Goal: Information Seeking & Learning: Check status

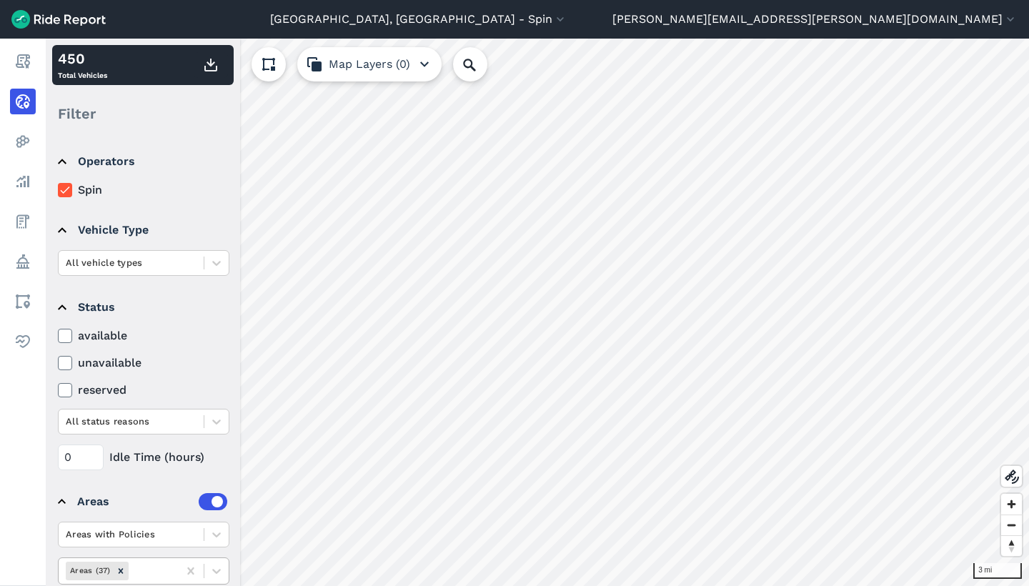
click at [151, 562] on div "Areas (37)" at bounding box center [118, 571] width 119 height 24
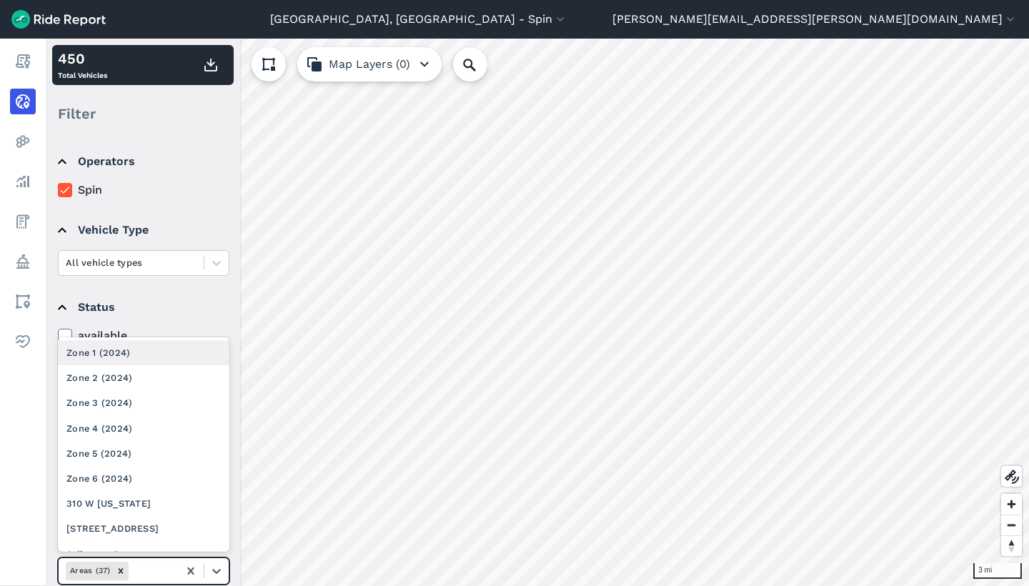
click at [117, 345] on div "Zone 1 (2024)" at bounding box center [144, 352] width 172 height 25
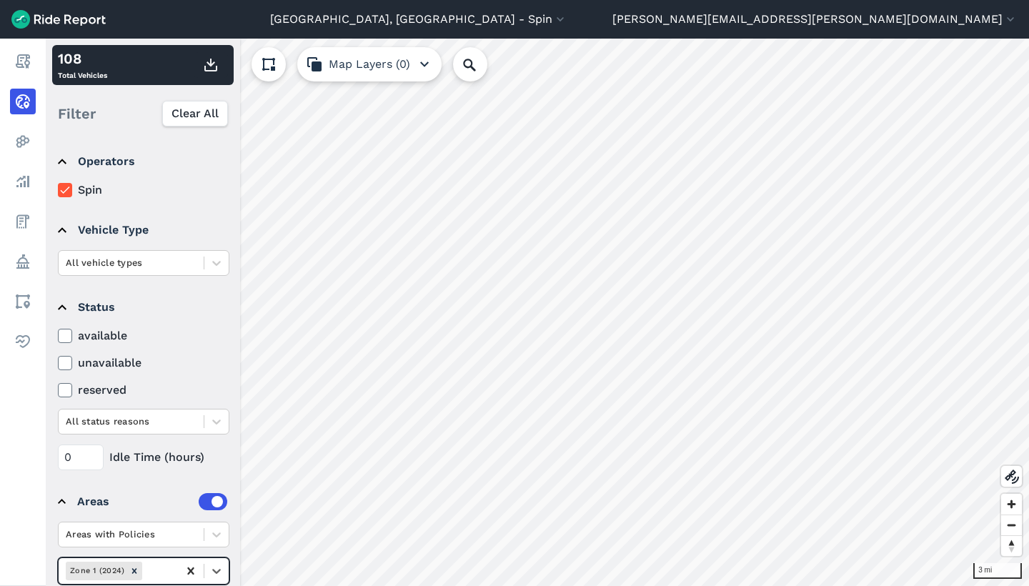
click at [194, 565] on icon at bounding box center [191, 571] width 14 height 14
click at [174, 565] on div "Areas (37)" at bounding box center [118, 571] width 119 height 24
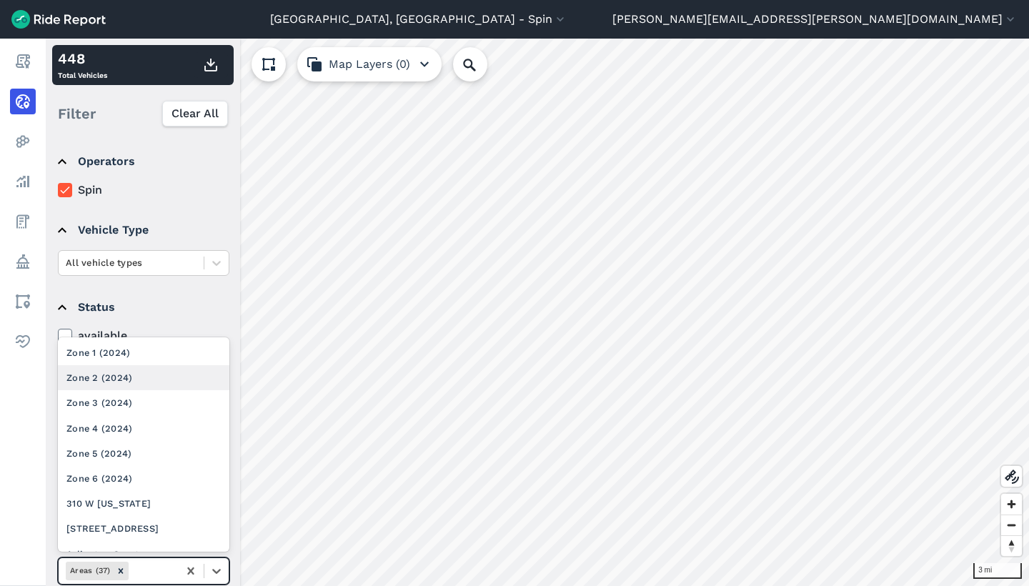
click at [150, 368] on div "Zone 2 (2024)" at bounding box center [144, 377] width 172 height 25
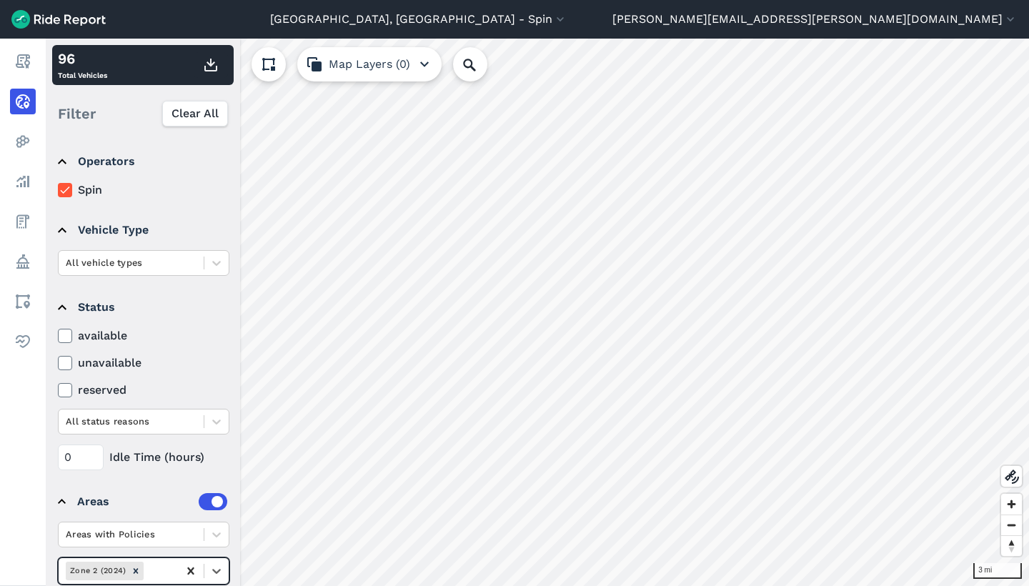
click at [192, 570] on icon at bounding box center [190, 570] width 6 height 7
click at [169, 563] on div at bounding box center [151, 570] width 40 height 16
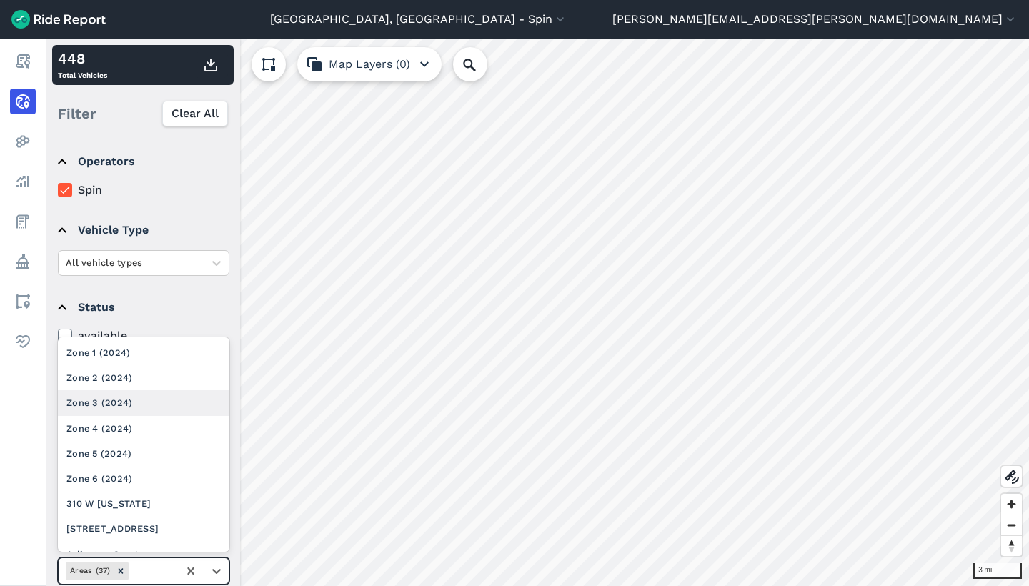
click at [150, 407] on div "Zone 3 (2024)" at bounding box center [144, 402] width 172 height 25
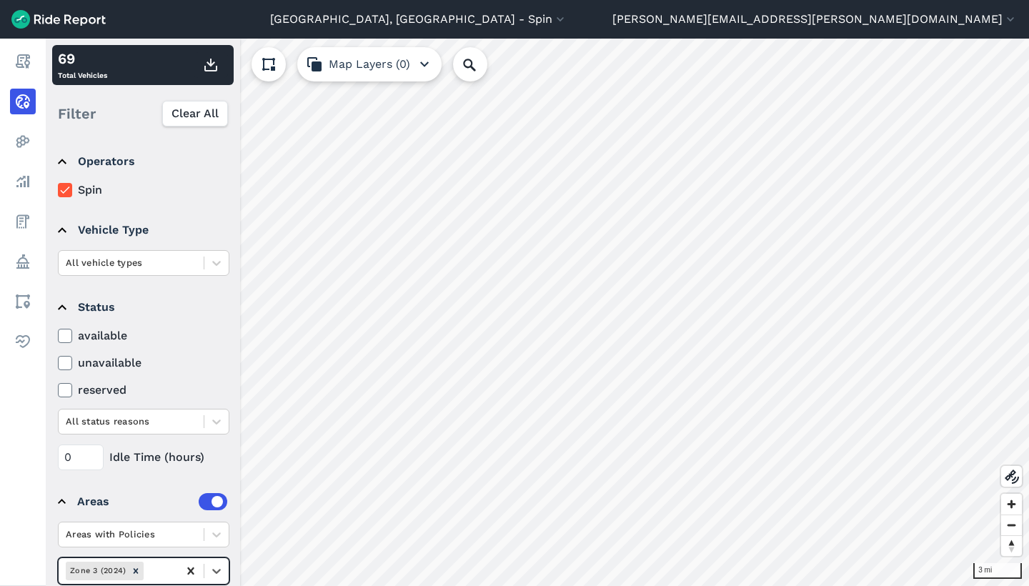
click at [190, 568] on icon at bounding box center [191, 571] width 14 height 14
click at [154, 571] on div at bounding box center [151, 570] width 40 height 16
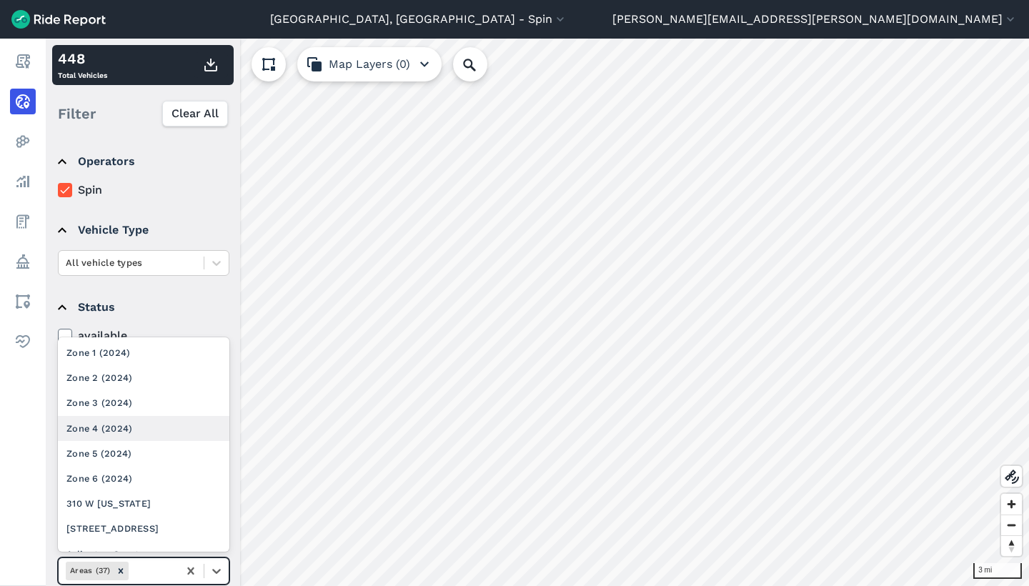
click at [124, 423] on div "Zone 4 (2024)" at bounding box center [144, 428] width 172 height 25
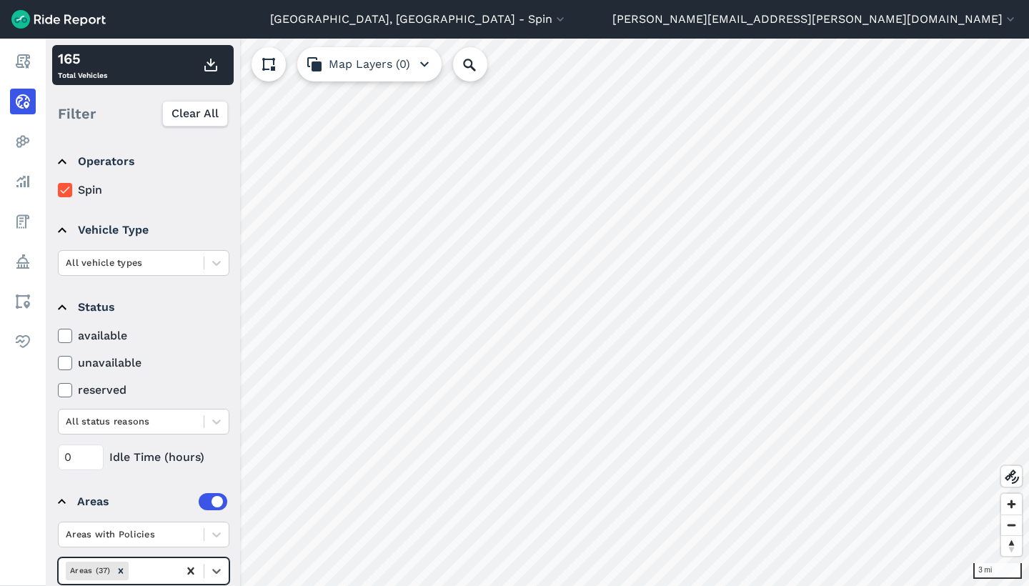
click at [187, 567] on icon at bounding box center [191, 571] width 14 height 14
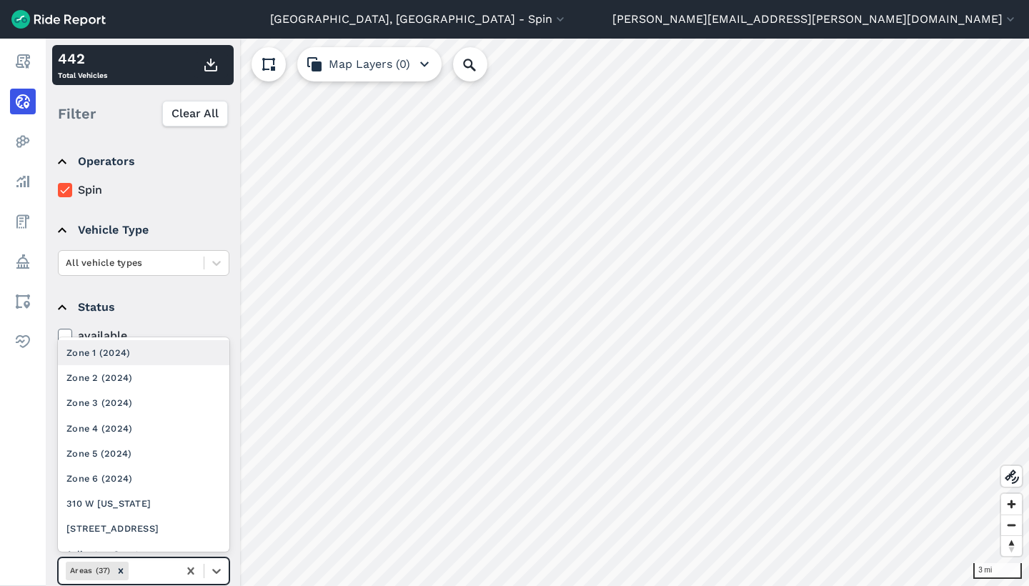
click at [159, 567] on div at bounding box center [151, 570] width 40 height 16
click at [142, 444] on div "Zone 5 (2024)" at bounding box center [144, 453] width 172 height 25
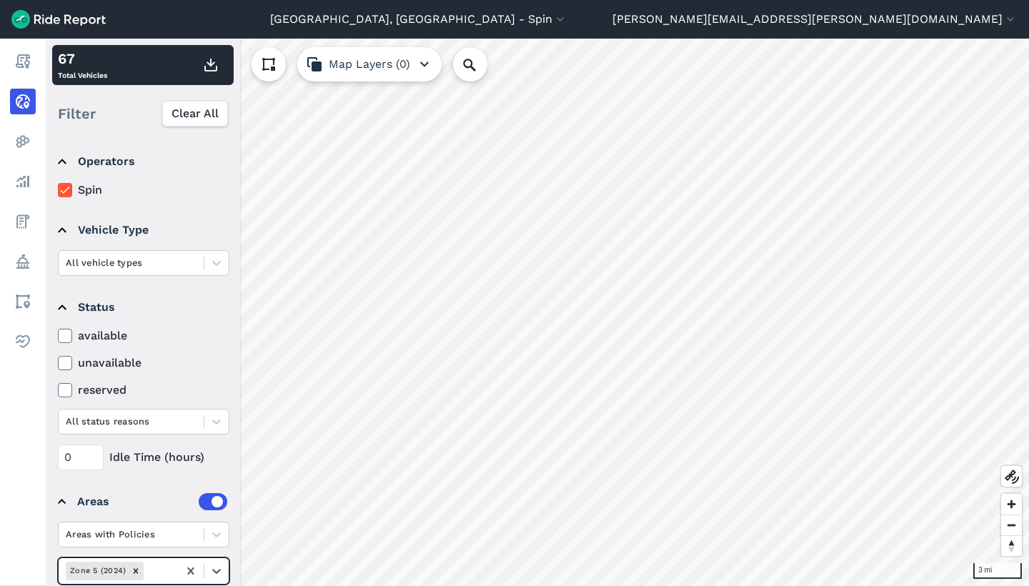
click at [160, 567] on div at bounding box center [158, 570] width 24 height 16
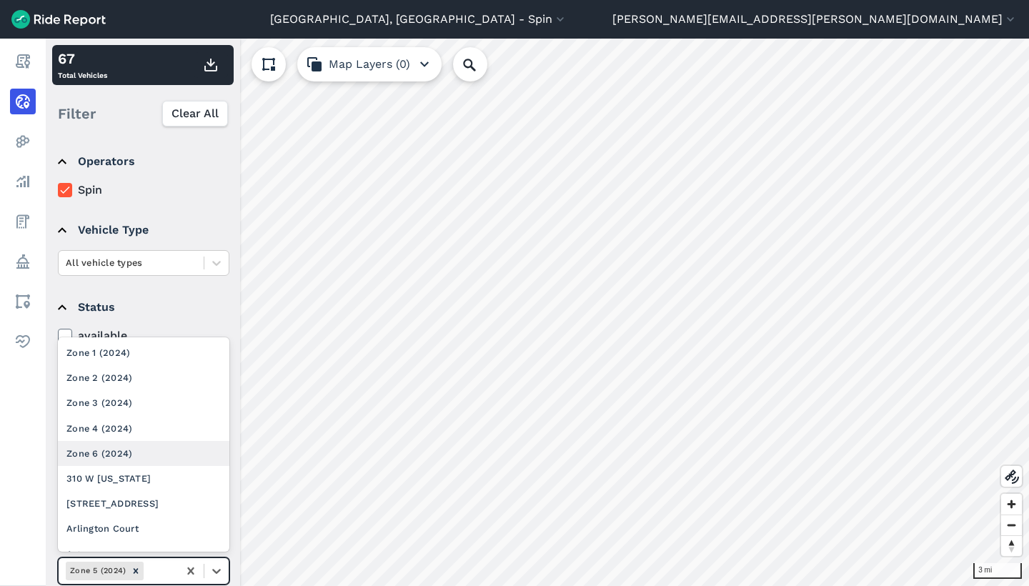
click at [143, 449] on div "Zone 6 (2024)" at bounding box center [144, 453] width 172 height 25
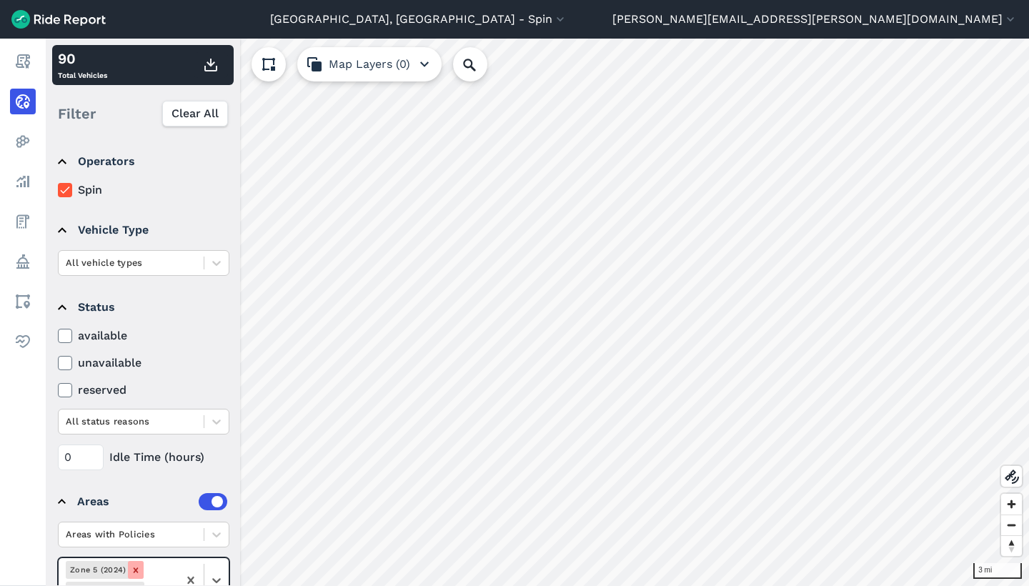
click at [132, 567] on icon "Remove Zone 5 (2024)" at bounding box center [136, 570] width 10 height 10
click at [191, 566] on icon at bounding box center [191, 571] width 14 height 14
click at [157, 565] on div at bounding box center [151, 570] width 40 height 16
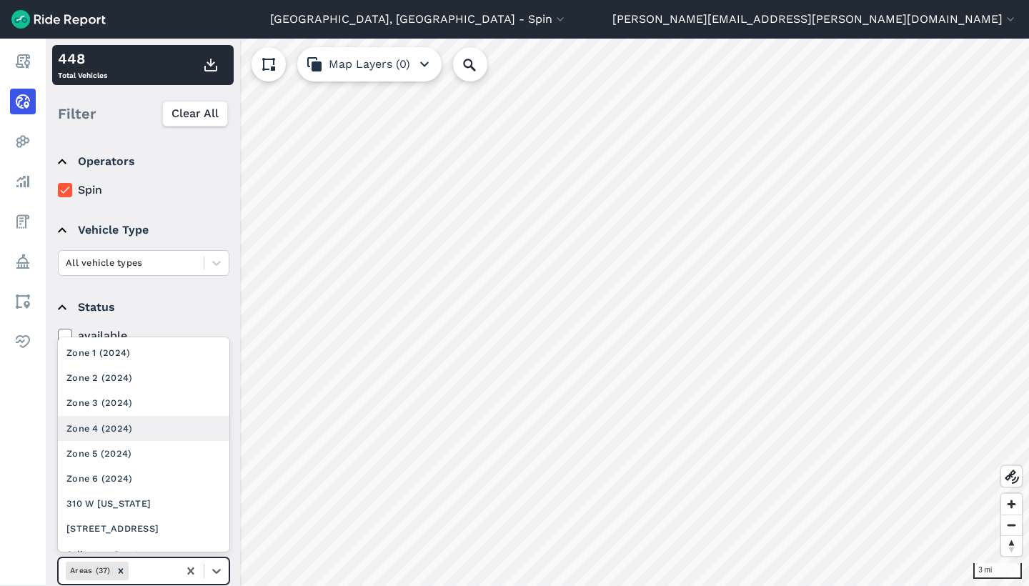
click at [153, 422] on div "Zone 4 (2024)" at bounding box center [144, 428] width 172 height 25
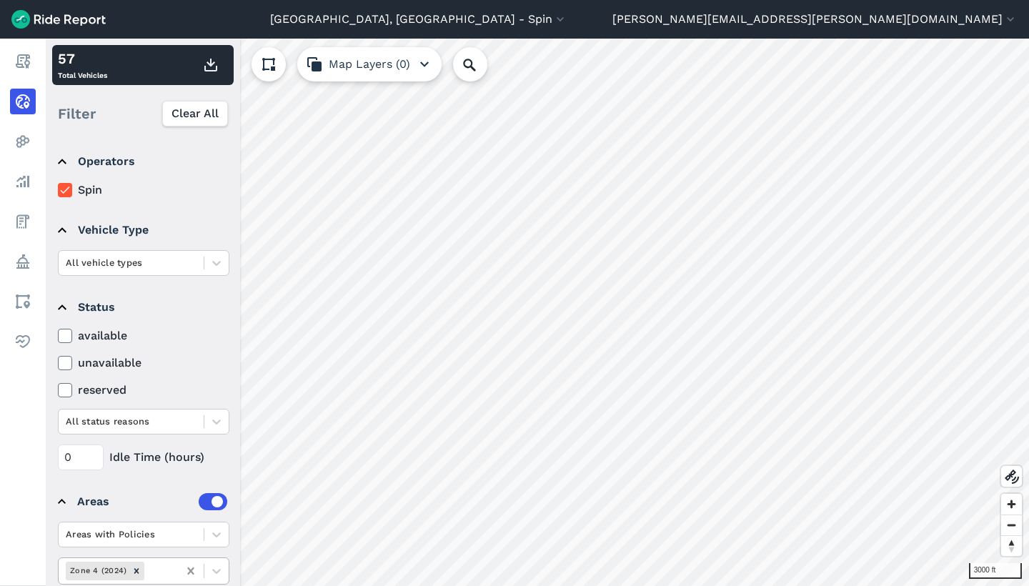
click at [195, 570] on icon at bounding box center [191, 571] width 14 height 14
